Goal: Navigation & Orientation: Find specific page/section

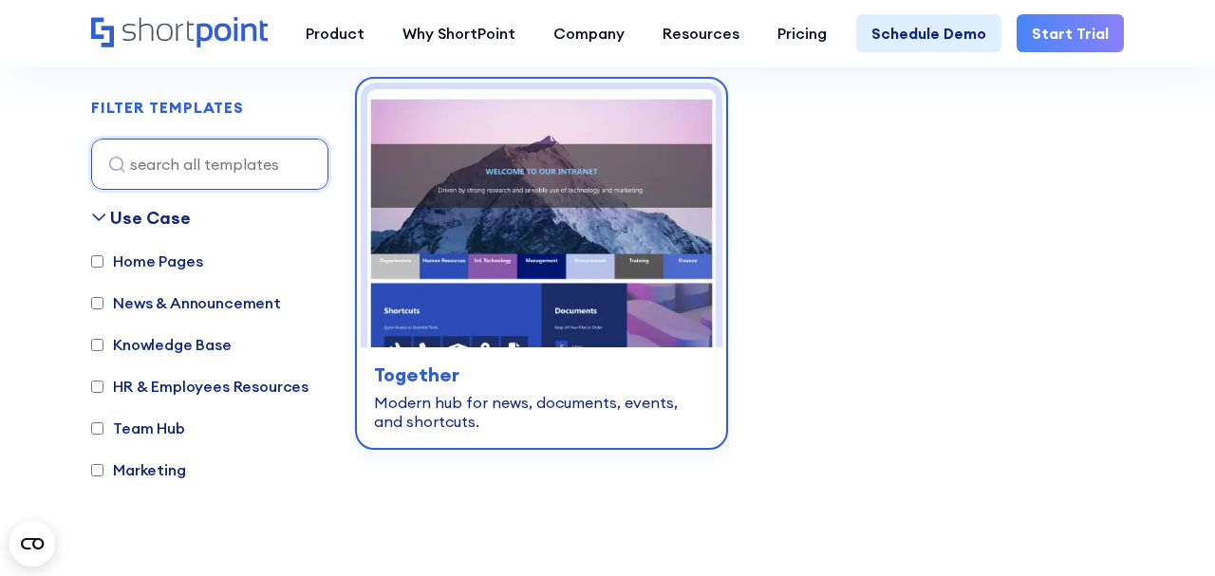
scroll to position [5340, 0]
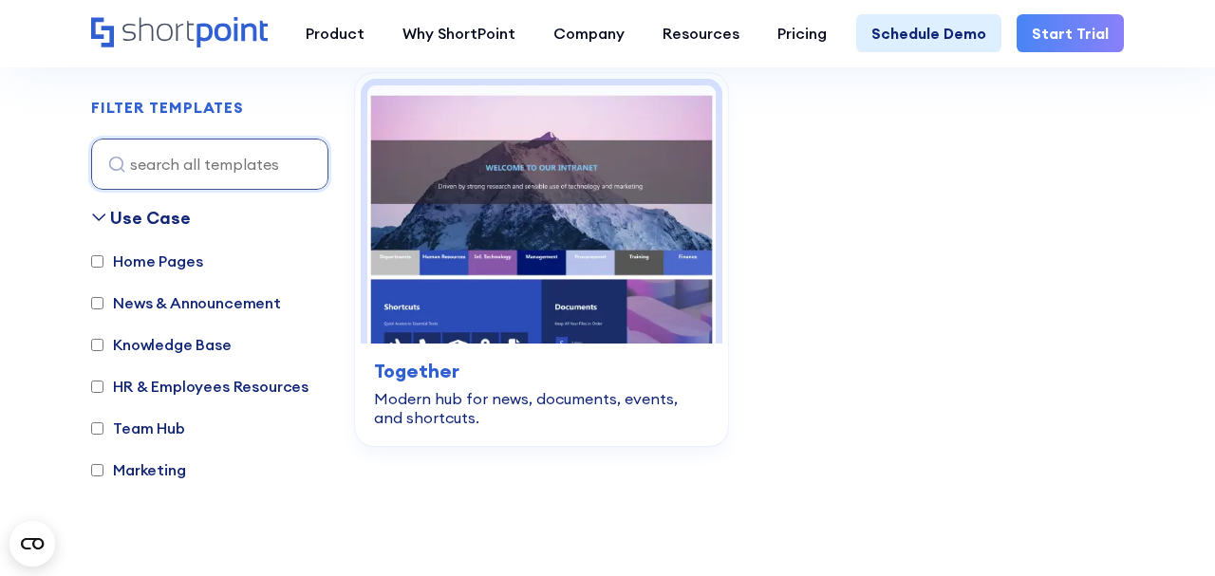
click at [97, 392] on label "HR & Employees Resources" at bounding box center [199, 386] width 217 height 23
click at [99, 388] on input "HR & Employees Resources" at bounding box center [97, 387] width 12 height 12
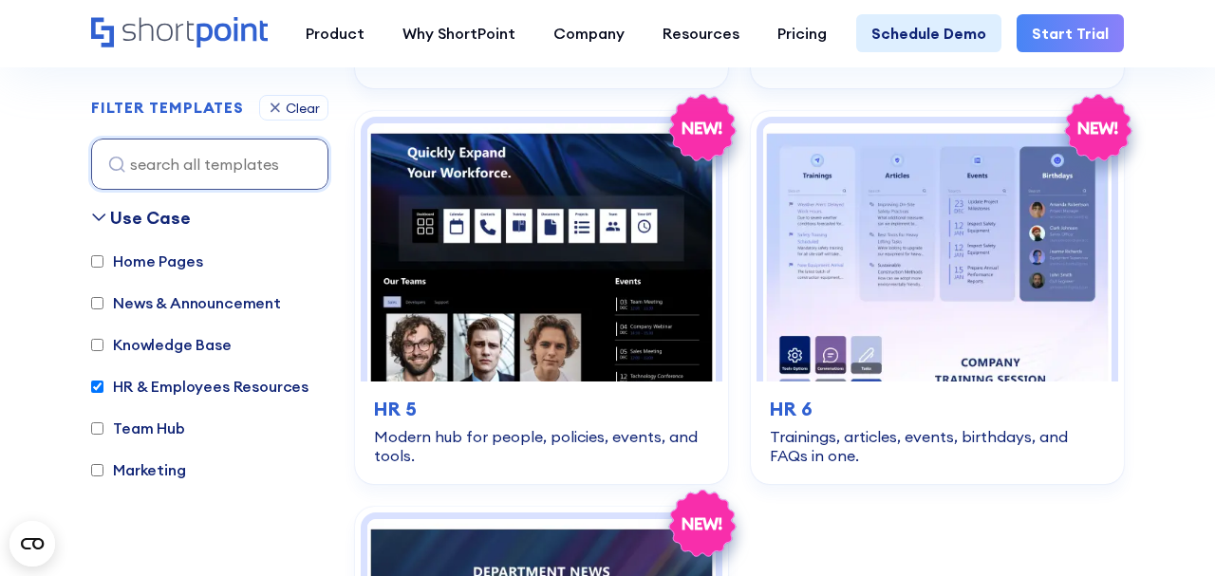
scroll to position [1349, 0]
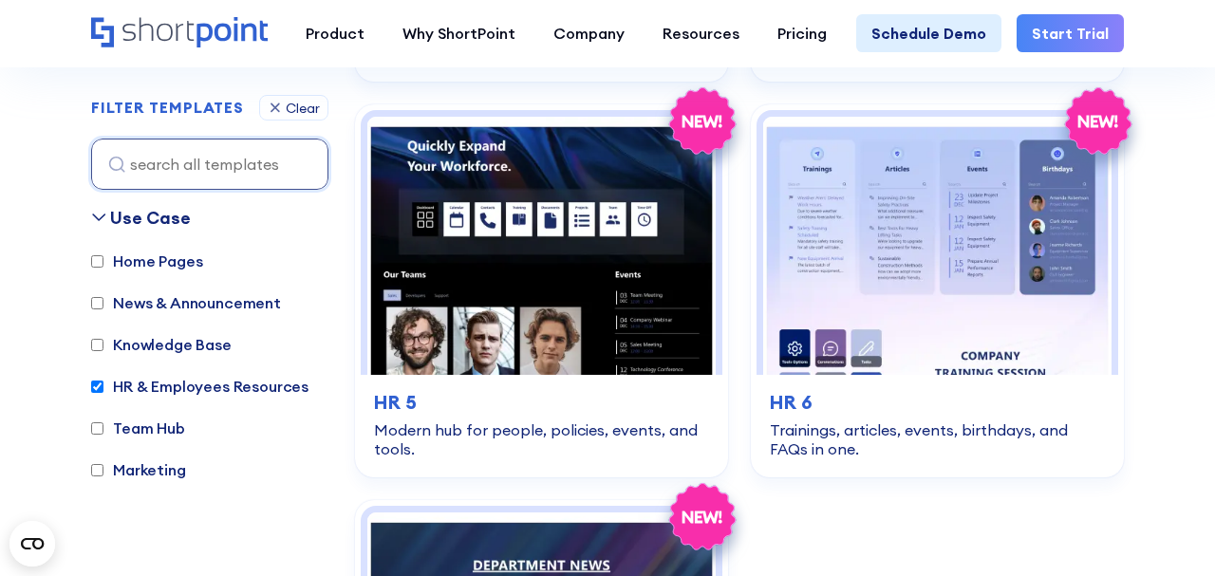
click at [94, 390] on input "HR & Employees Resources" at bounding box center [97, 387] width 12 height 12
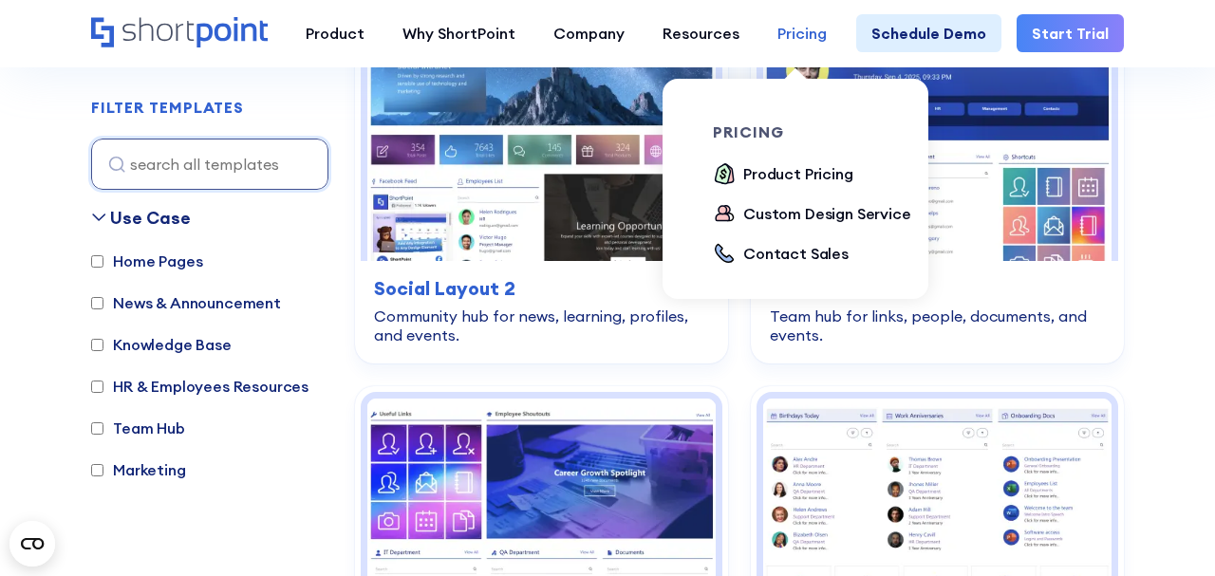
scroll to position [5027, 0]
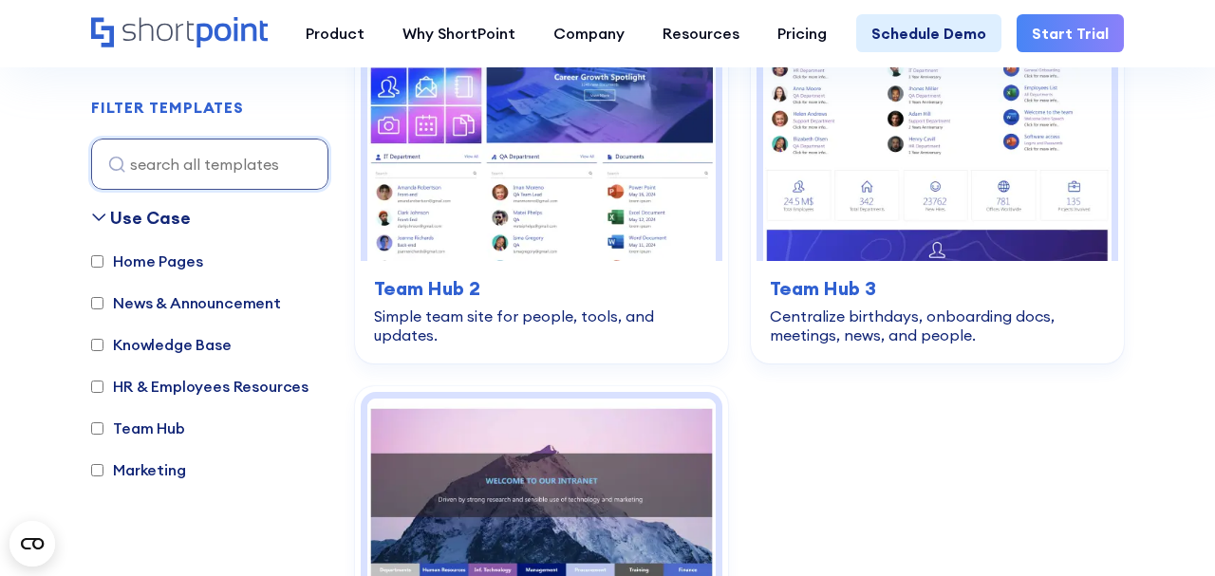
click at [95, 388] on input "HR & Employees Resources" at bounding box center [97, 387] width 12 height 12
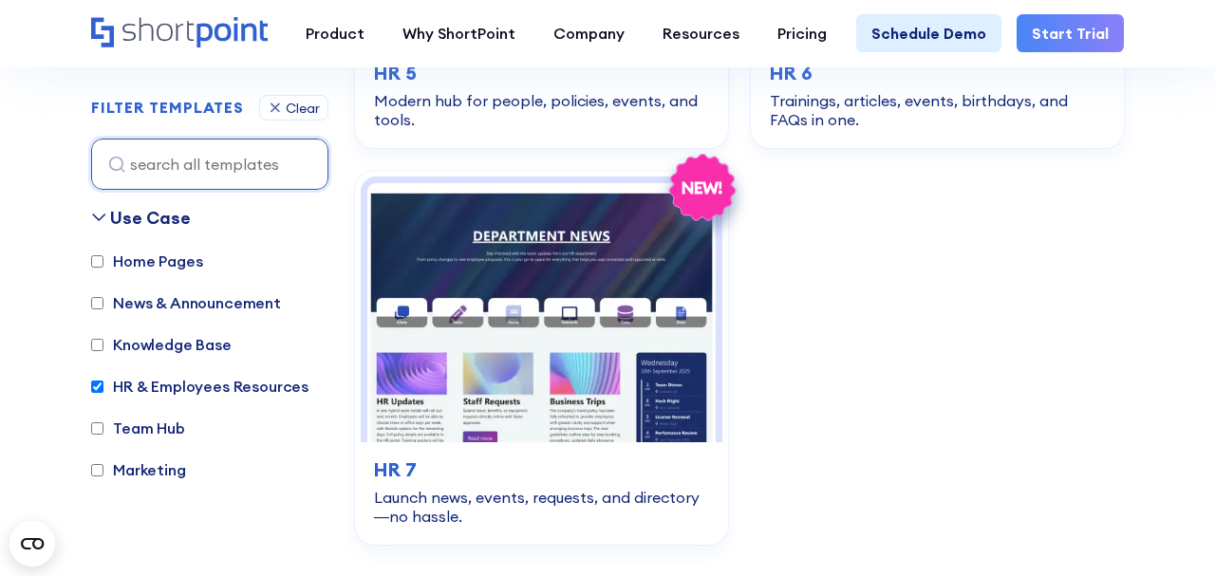
scroll to position [1679, 0]
click at [93, 384] on input "HR & Employees Resources" at bounding box center [97, 387] width 12 height 12
checkbox input "false"
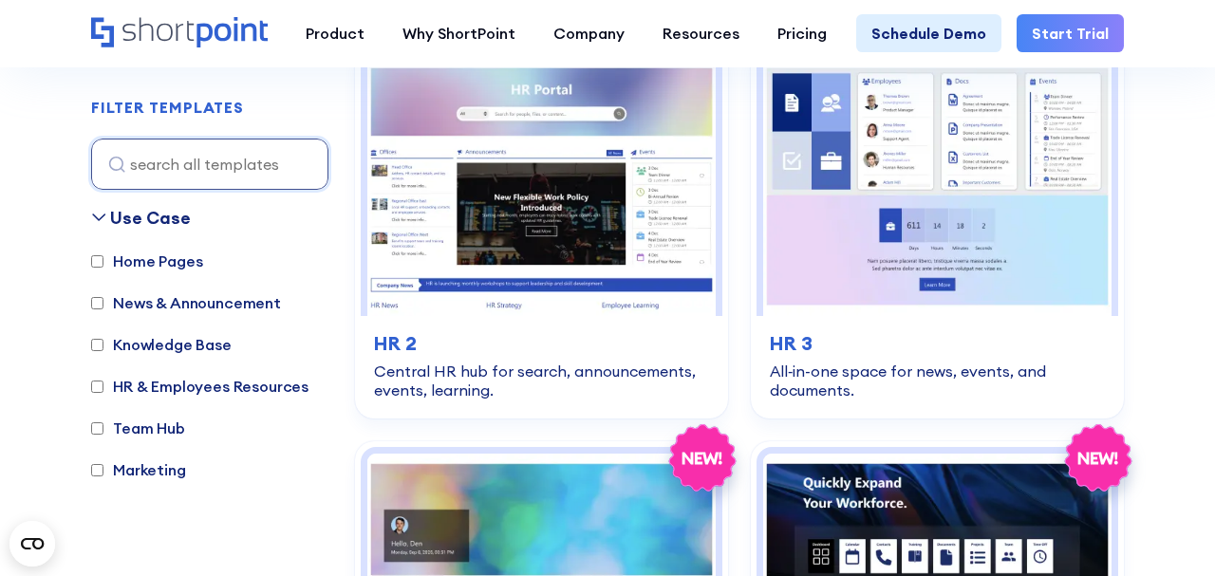
scroll to position [567, 0]
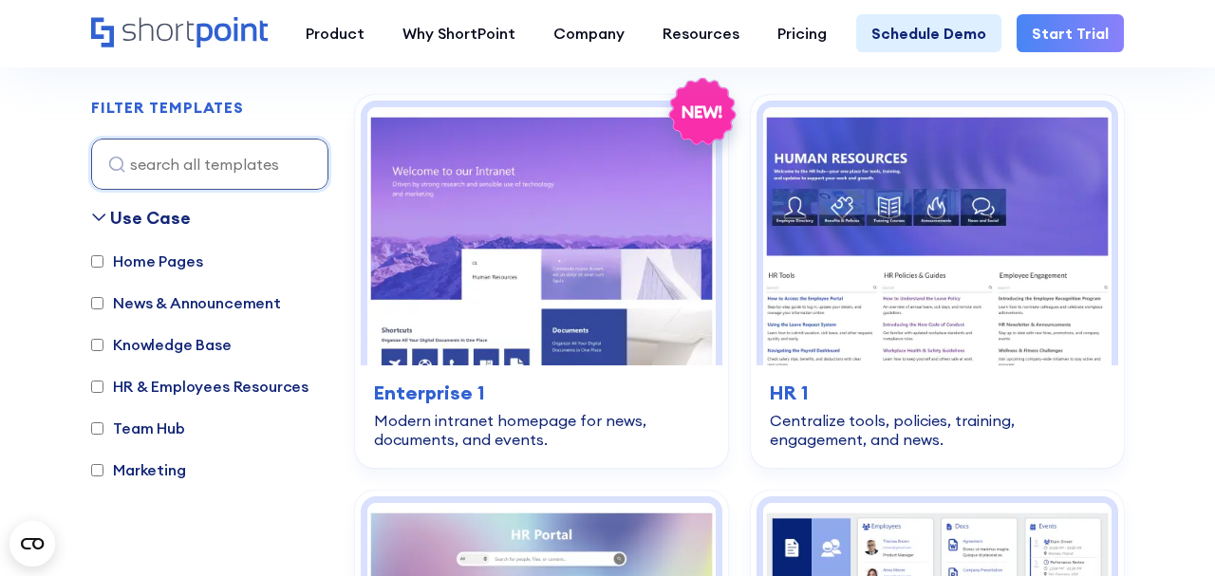
click at [93, 418] on label "Team Hub" at bounding box center [138, 428] width 94 height 23
click at [93, 422] on input "Team Hub" at bounding box center [97, 428] width 12 height 12
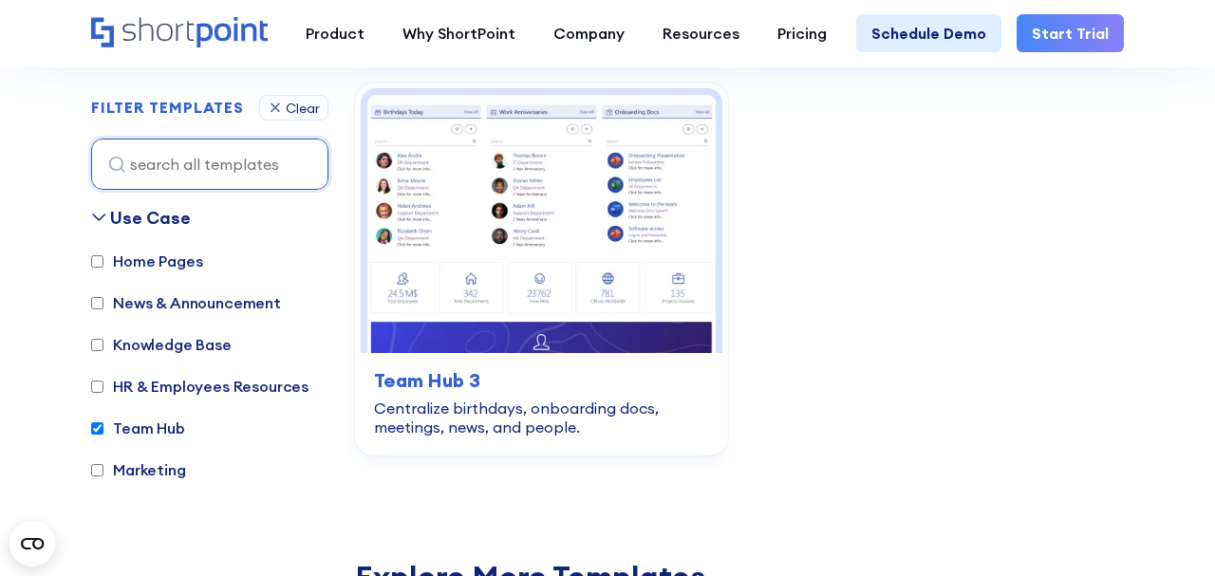
scroll to position [976, 0]
click at [103, 421] on label "Team Hub" at bounding box center [138, 428] width 94 height 23
click at [103, 422] on input "Team Hub" at bounding box center [97, 428] width 12 height 12
checkbox input "false"
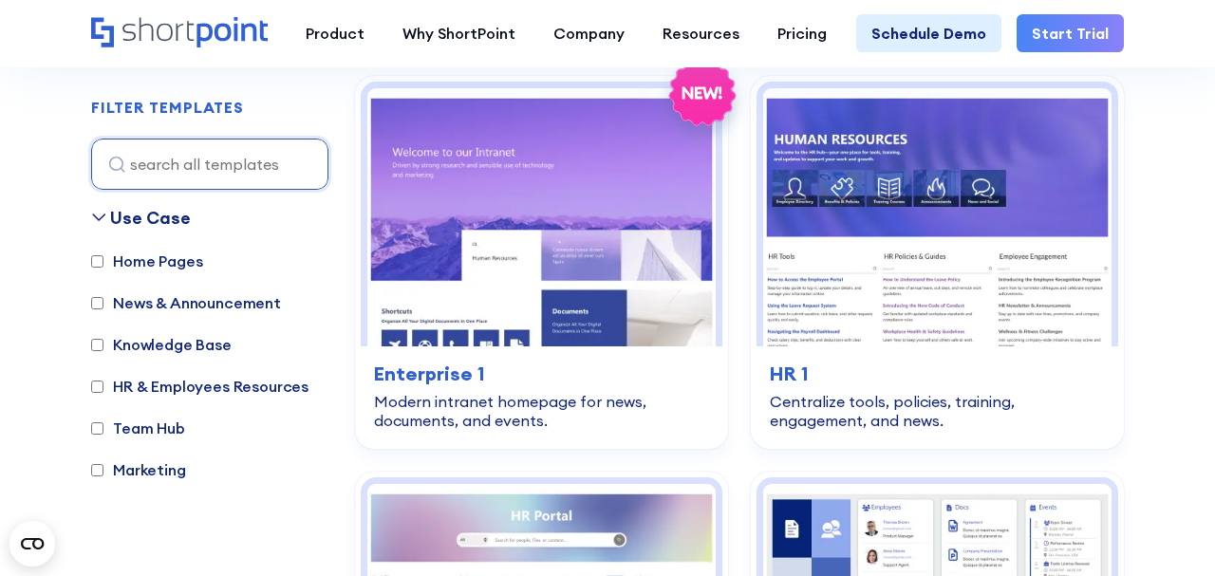
scroll to position [567, 0]
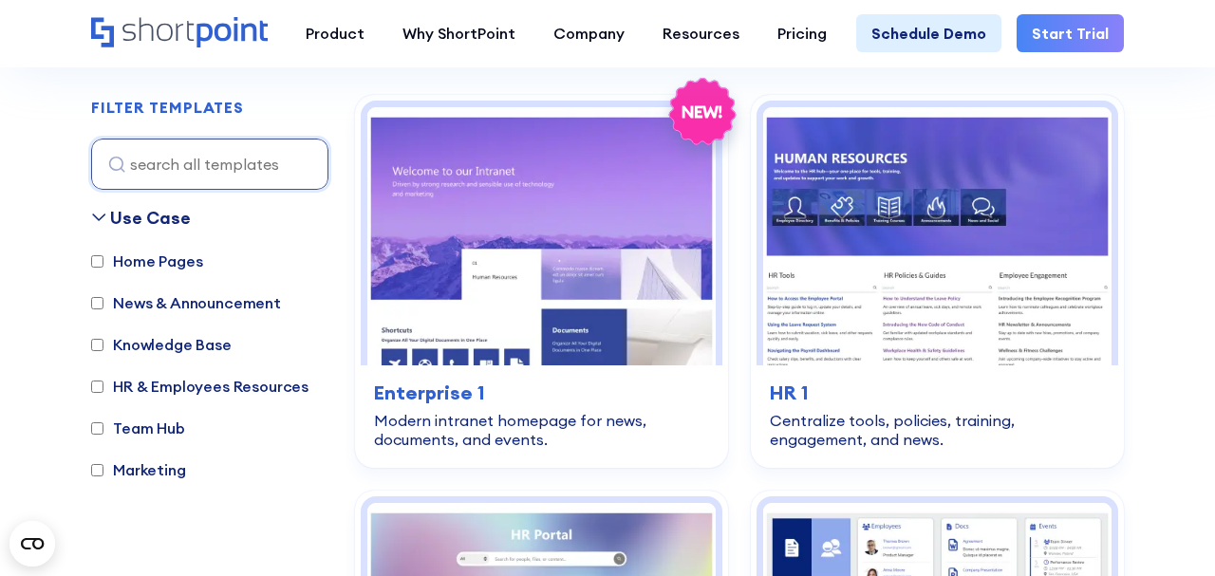
click at [101, 304] on input "News & Announcement" at bounding box center [97, 303] width 12 height 12
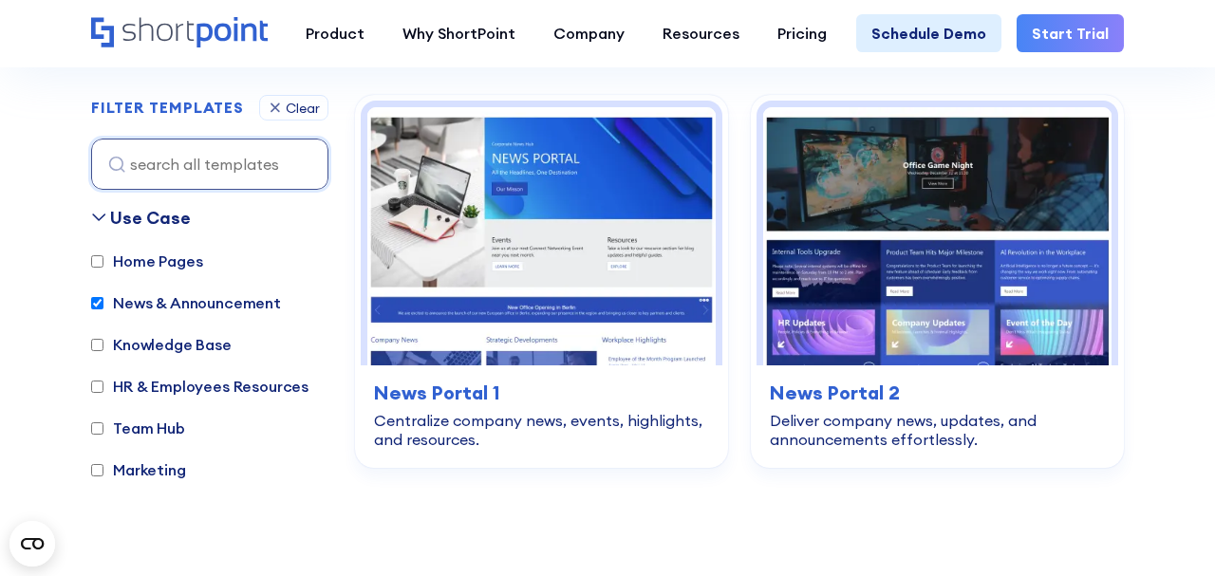
click at [100, 305] on input "News & Announcement" at bounding box center [97, 303] width 12 height 12
checkbox input "false"
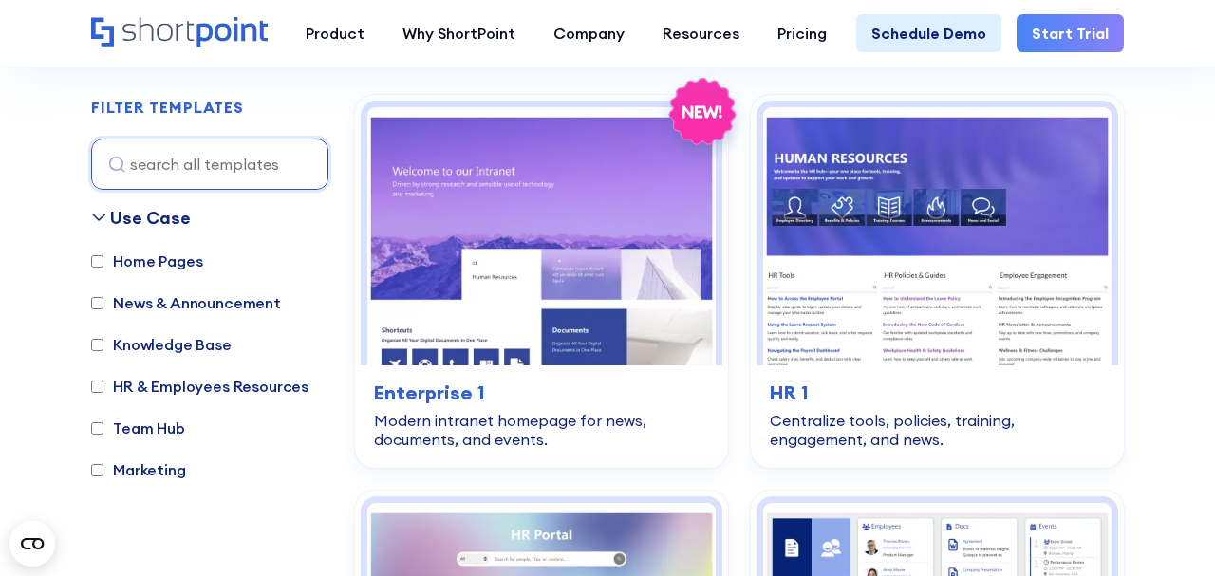
click at [103, 394] on label "HR & Employees Resources" at bounding box center [199, 386] width 217 height 23
click at [103, 393] on input "HR & Employees Resources" at bounding box center [97, 387] width 12 height 12
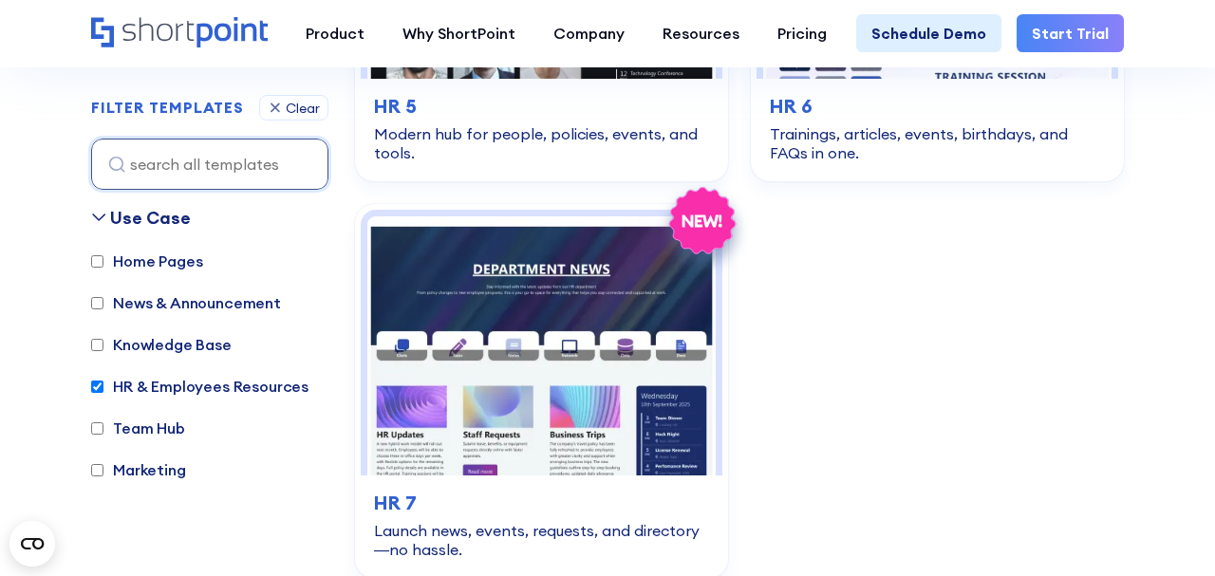
scroll to position [1962, 0]
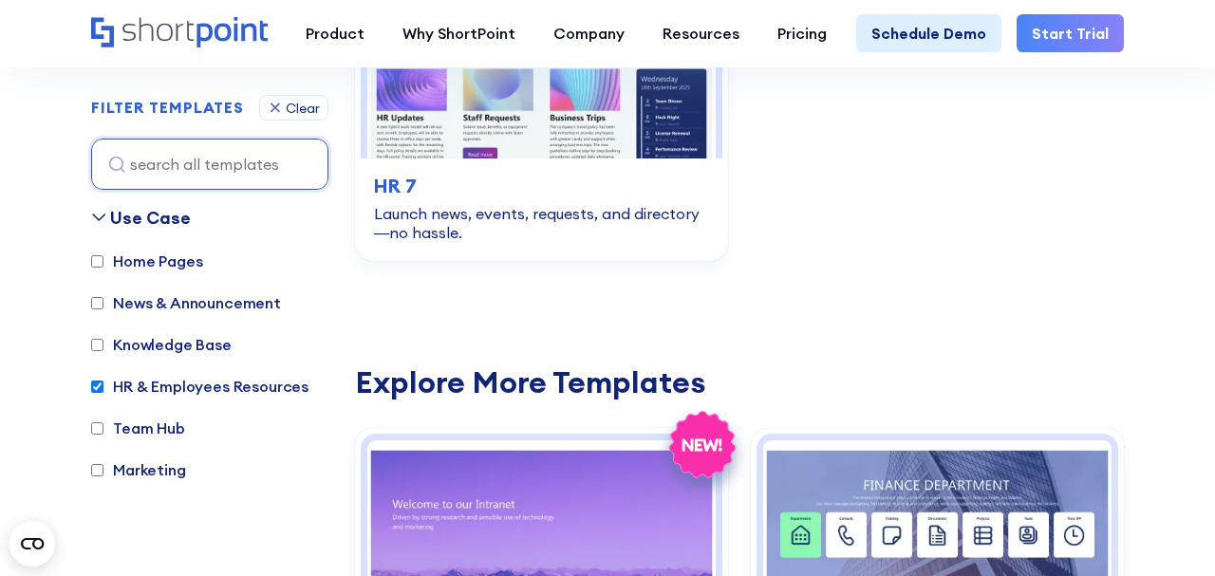
click at [95, 386] on input "HR & Employees Resources" at bounding box center [97, 387] width 12 height 12
checkbox input "false"
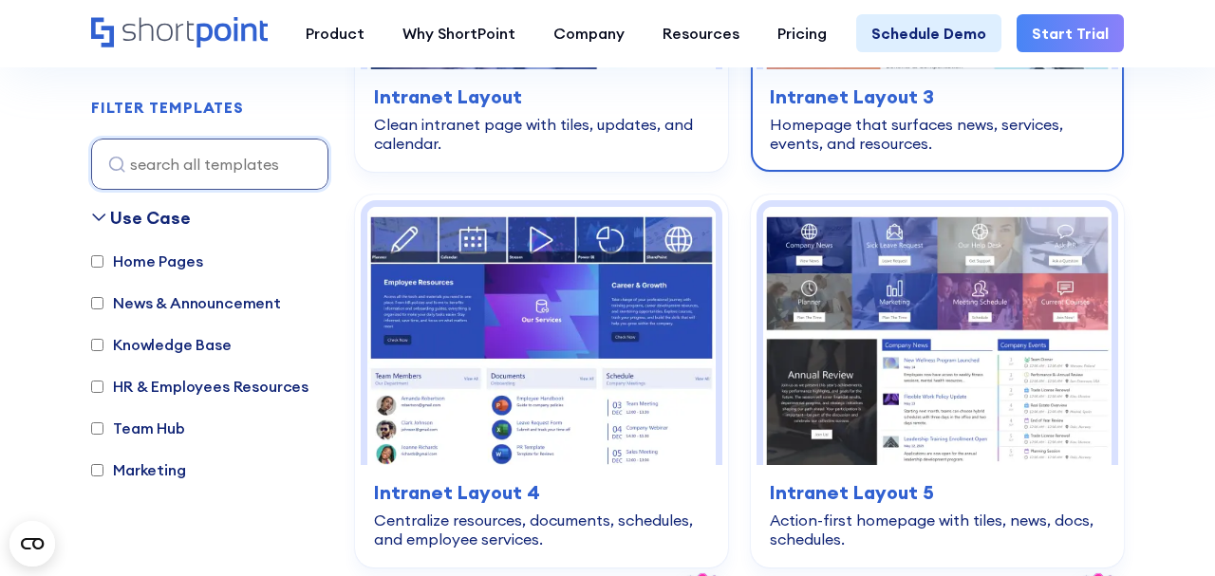
scroll to position [2451, 0]
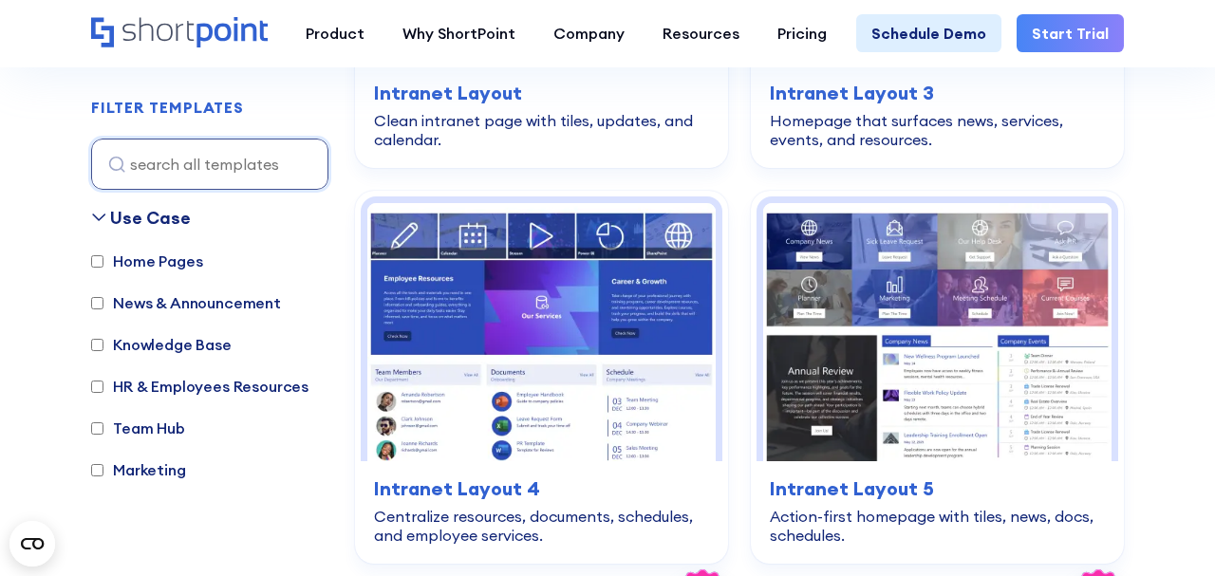
click at [106, 297] on label "News & Announcement" at bounding box center [186, 302] width 190 height 23
click at [103, 297] on input "News & Announcement" at bounding box center [97, 303] width 12 height 12
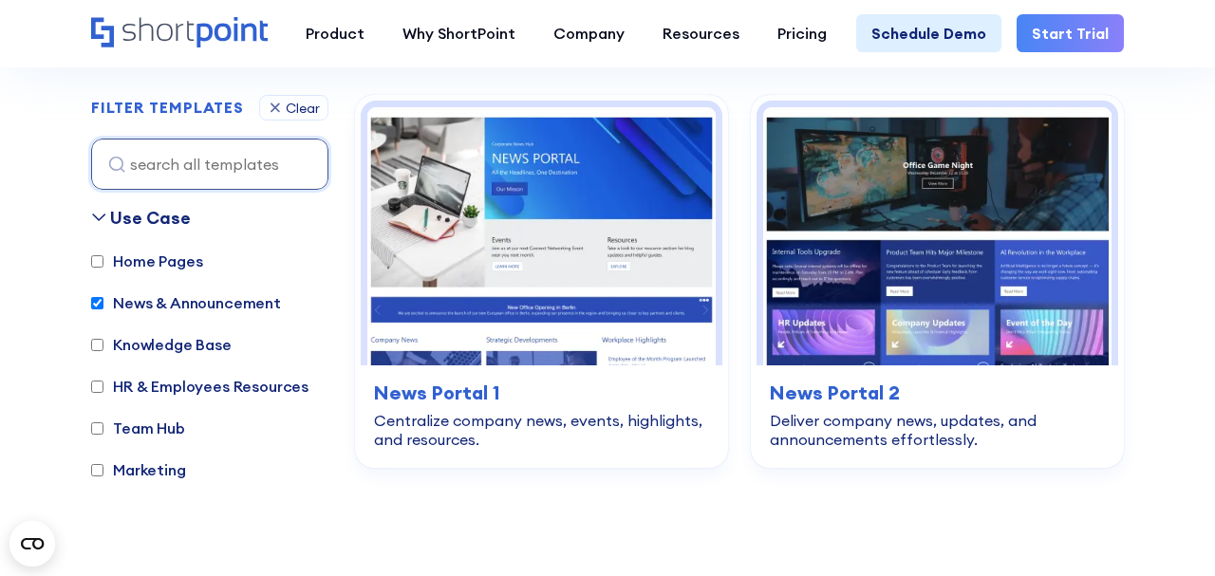
scroll to position [2795, 0]
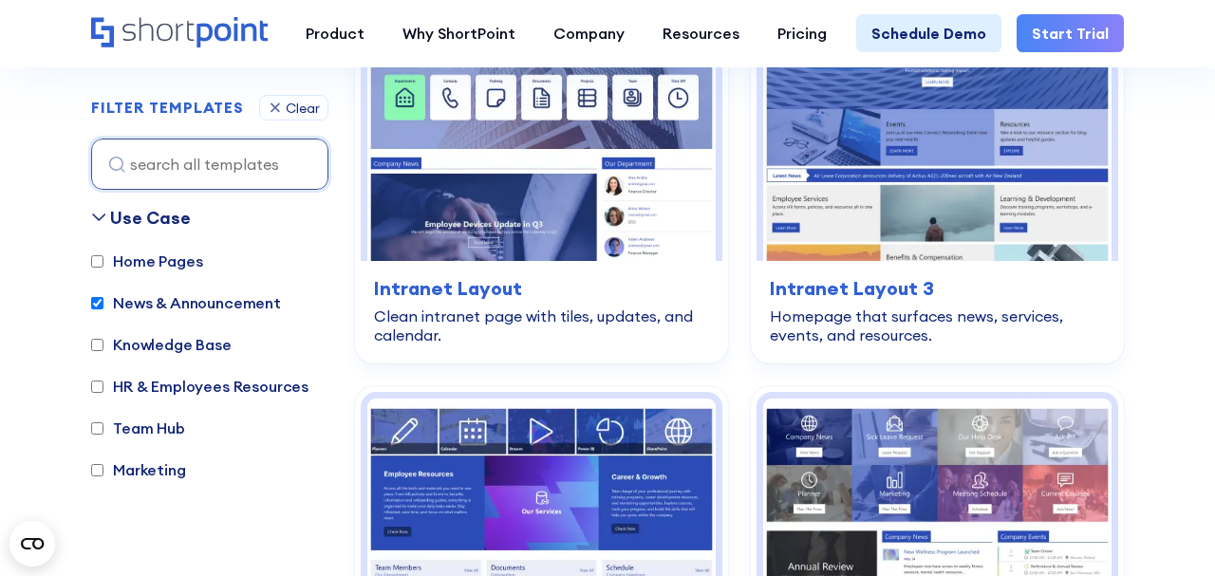
click at [100, 297] on input "News & Announcement" at bounding box center [97, 303] width 12 height 12
checkbox input "false"
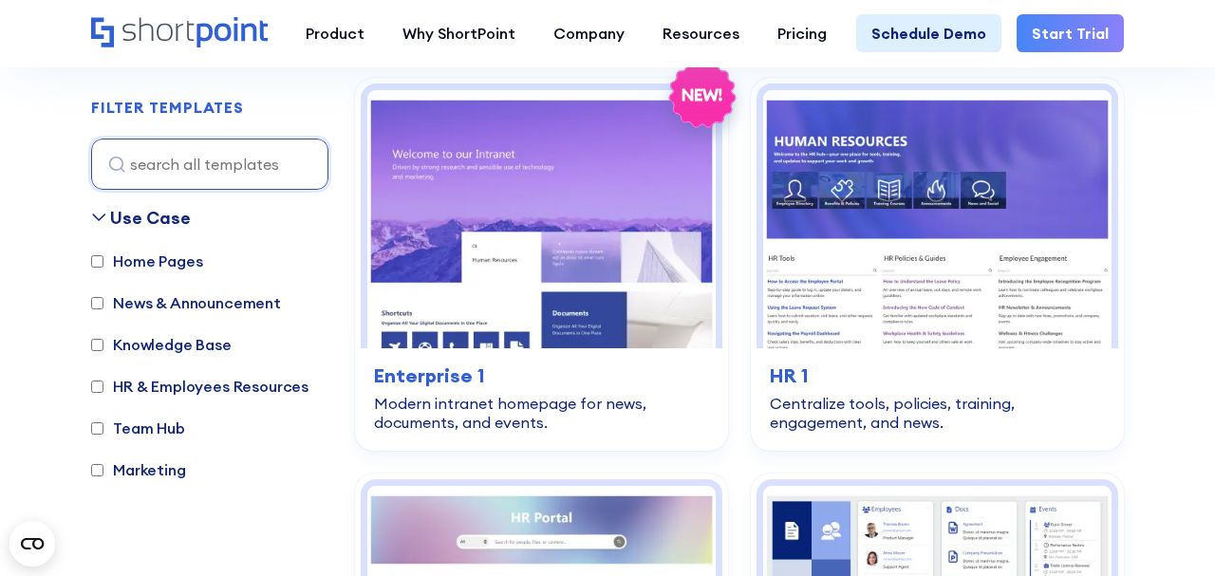
scroll to position [567, 0]
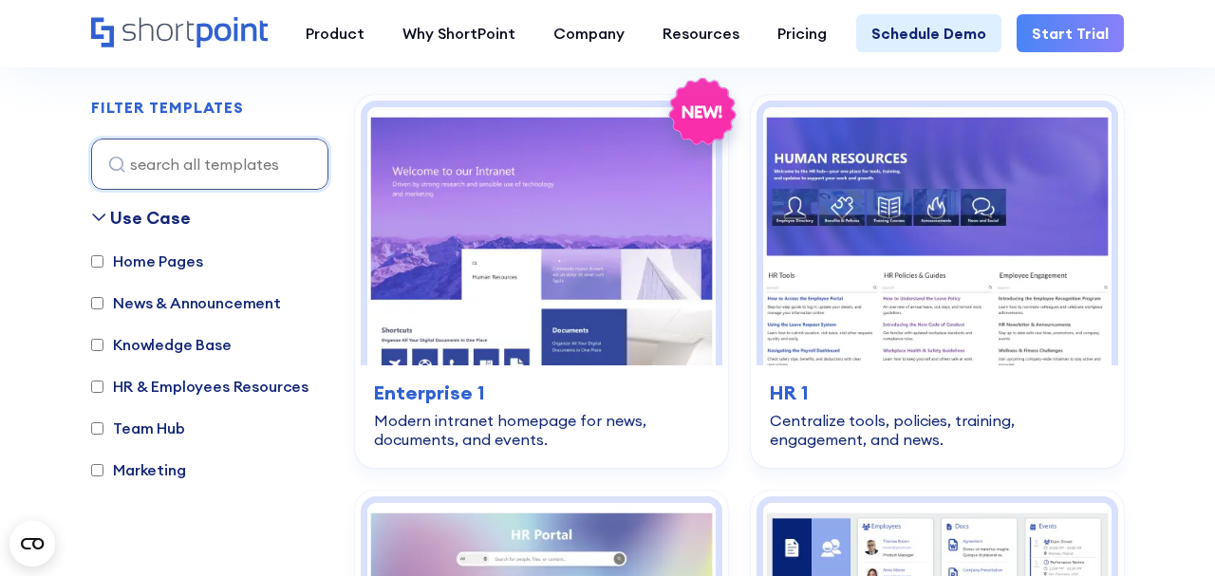
click at [100, 418] on label "Team Hub" at bounding box center [138, 428] width 94 height 23
click at [100, 422] on input "Team Hub" at bounding box center [97, 428] width 12 height 12
checkbox input "true"
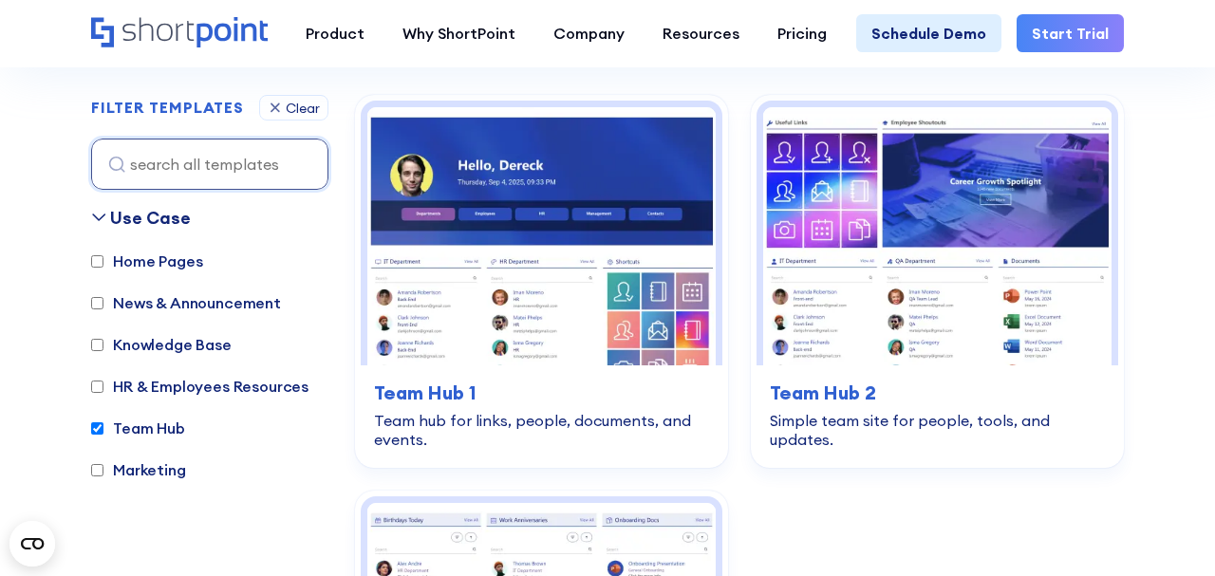
click at [100, 382] on input "HR & Employees Resources" at bounding box center [97, 387] width 12 height 12
checkbox input "true"
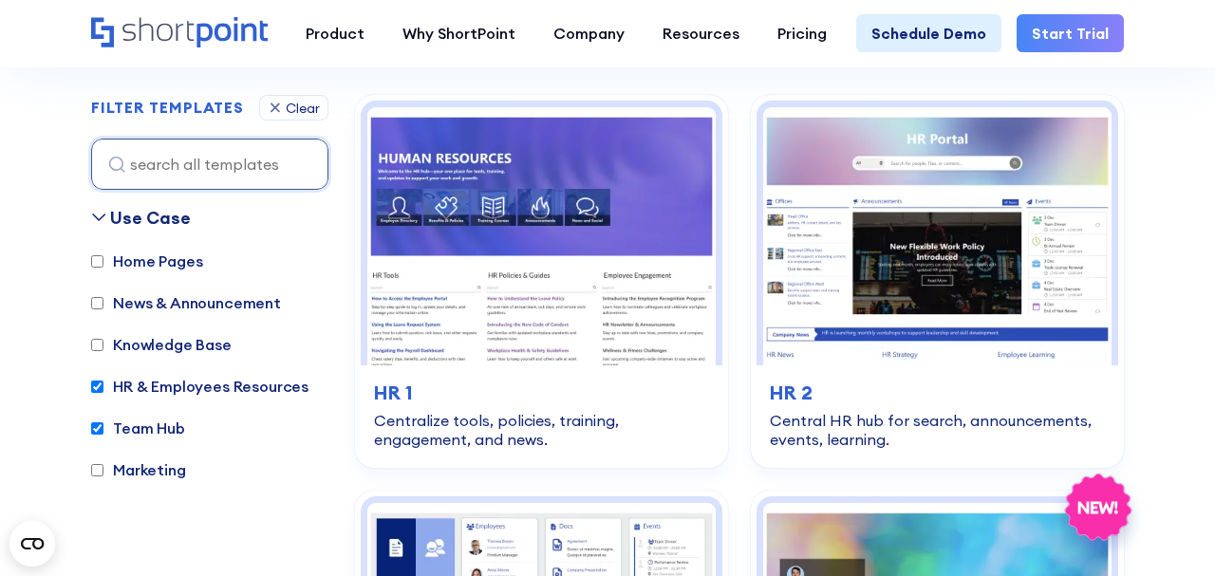
click at [100, 425] on input "Team Hub" at bounding box center [97, 428] width 12 height 12
checkbox input "false"
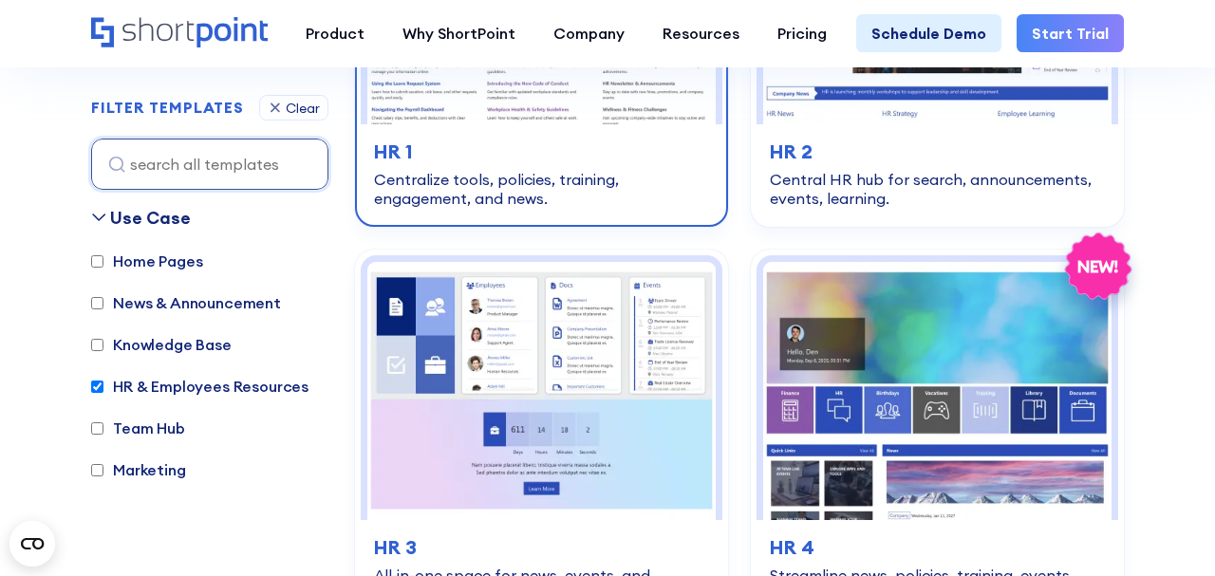
scroll to position [985, 0]
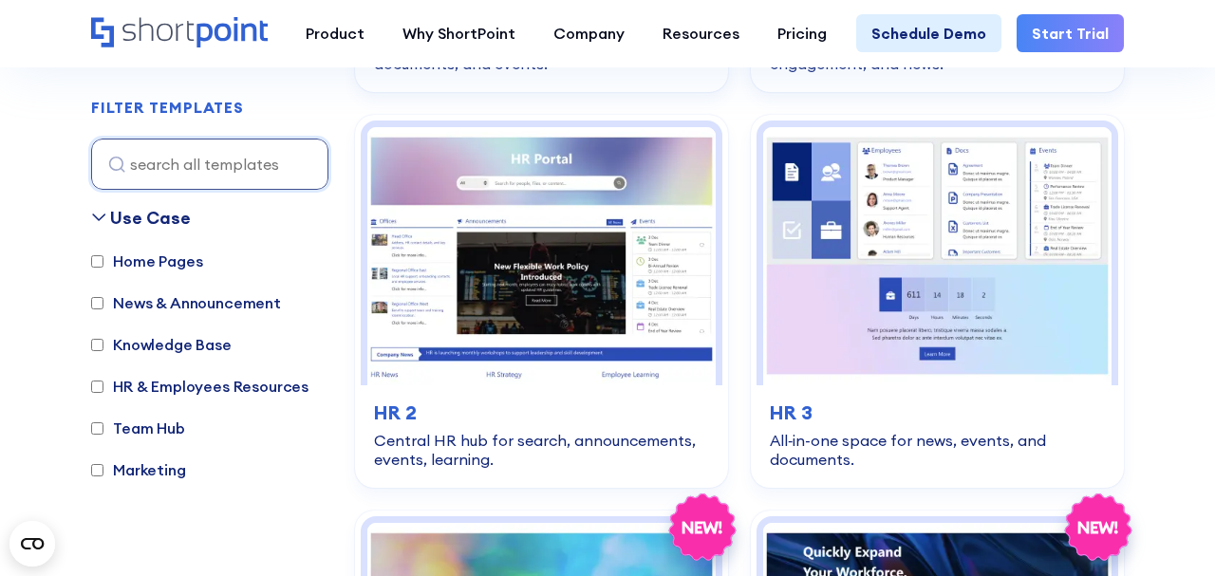
scroll to position [938, 0]
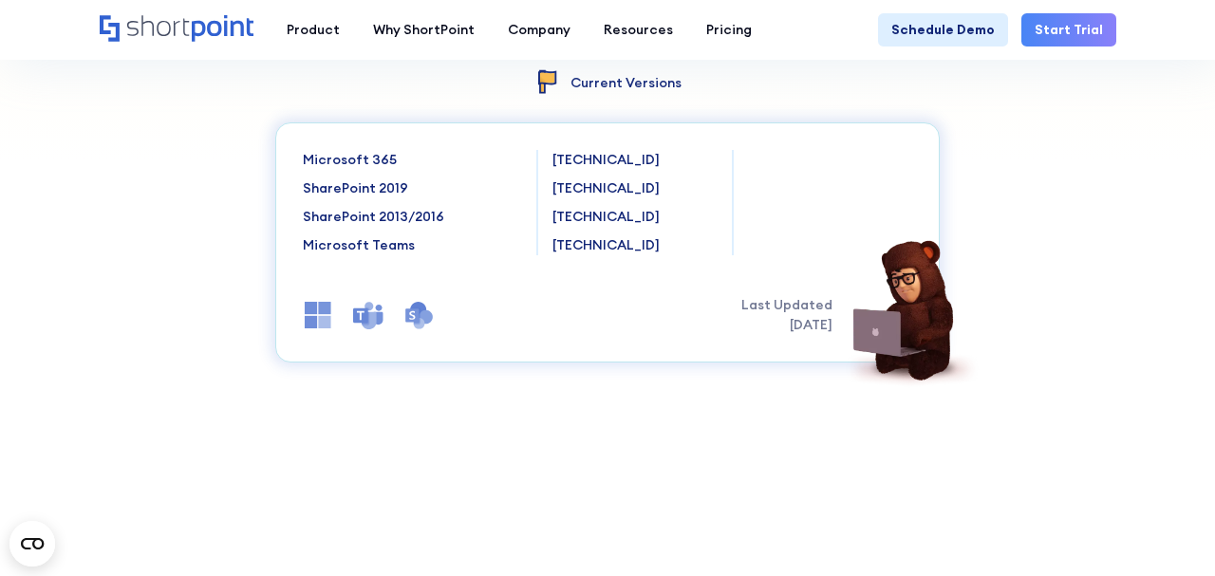
scroll to position [411, 0]
